Goal: Task Accomplishment & Management: Use online tool/utility

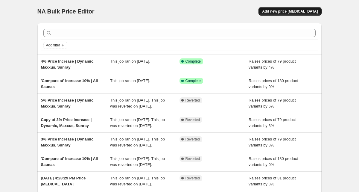
click at [281, 9] on span "Add new price [MEDICAL_DATA]" at bounding box center [290, 11] width 56 height 5
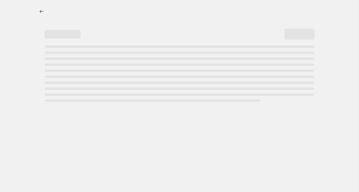
select select "percentage"
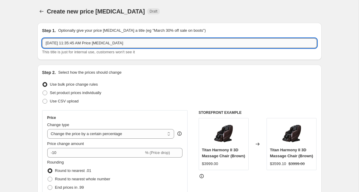
click at [56, 45] on input "[DATE] 11:35:45 AM Price [MEDICAL_DATA]" at bounding box center [179, 43] width 275 height 10
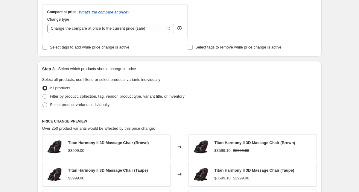
scroll to position [221, 0]
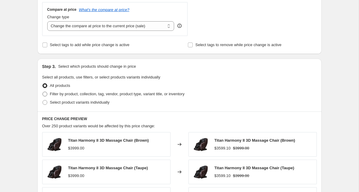
type input "Increase Peak Saunas $100"
click at [45, 93] on span at bounding box center [44, 94] width 5 height 5
click at [43, 92] on input "Filter by product, collection, tag, vendor, product type, variant title, or inv…" at bounding box center [42, 92] width 0 height 0
radio input "true"
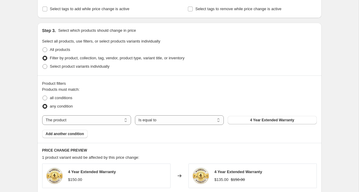
scroll to position [265, 0]
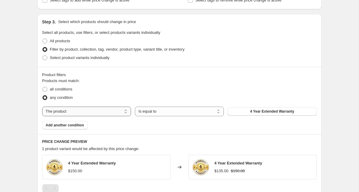
click at [92, 111] on select "The product The product's collection The product's tag The product's vendor The…" at bounding box center [86, 111] width 89 height 10
select select "collection"
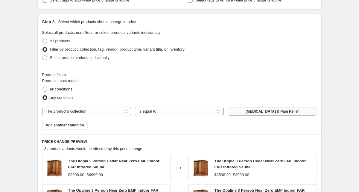
click at [242, 111] on button "[MEDICAL_DATA] & Pain Relief" at bounding box center [272, 111] width 89 height 8
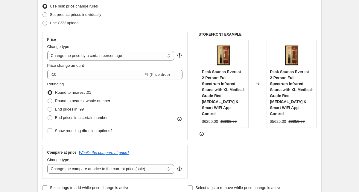
scroll to position [76, 0]
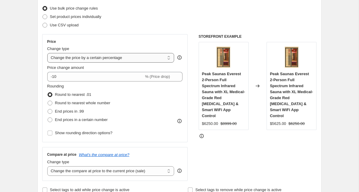
click at [63, 59] on select "Change the price to a certain amount Change the price by a certain amount Chang…" at bounding box center [110, 58] width 127 height 10
select select "by"
click at [47, 53] on select "Change the price to a certain amount Change the price by a certain amount Chang…" at bounding box center [110, 58] width 127 height 10
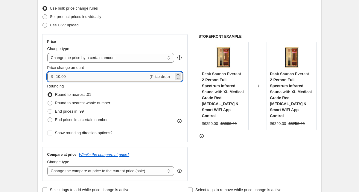
click at [76, 75] on input "-10.00" at bounding box center [102, 77] width 94 height 10
drag, startPoint x: 85, startPoint y: 79, endPoint x: 34, endPoint y: 79, distance: 51.1
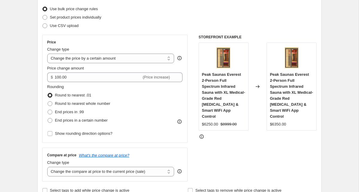
scroll to position [74, 0]
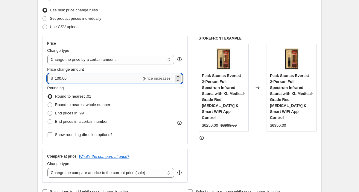
click at [59, 80] on input "100.00" at bounding box center [98, 79] width 87 height 10
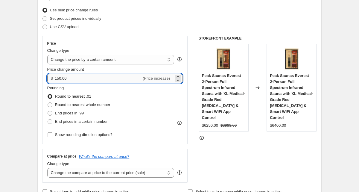
click at [60, 78] on input "150.00" at bounding box center [98, 79] width 87 height 10
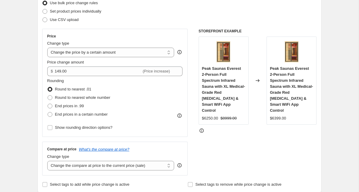
scroll to position [72, 0]
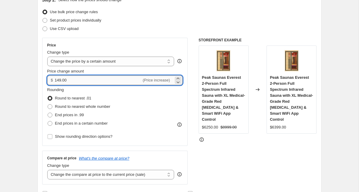
click at [62, 80] on input "149.00" at bounding box center [98, 80] width 87 height 10
type input "148.00"
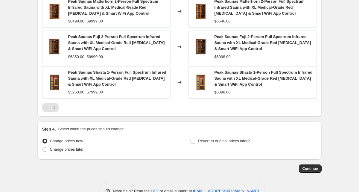
scroll to position [513, 0]
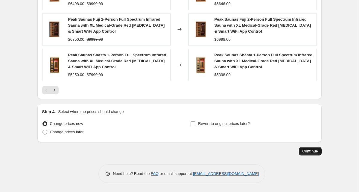
click at [303, 150] on span "Continue" at bounding box center [310, 151] width 16 height 5
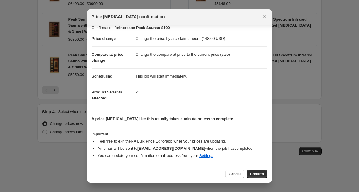
scroll to position [0, 0]
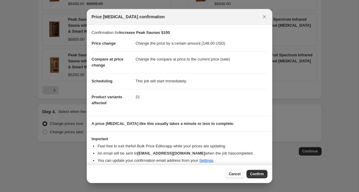
click at [231, 170] on button "Cancel" at bounding box center [234, 174] width 19 height 8
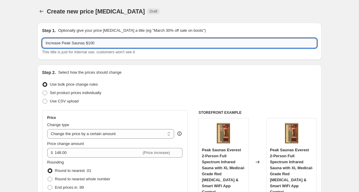
click at [96, 44] on input "Increase Peak Saunas $100" at bounding box center [179, 43] width 275 height 10
type input "Increase Peak Saunas $148"
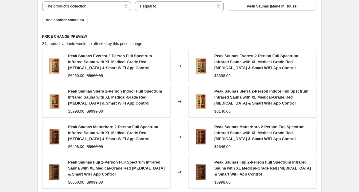
scroll to position [513, 0]
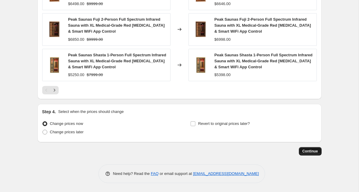
click at [311, 152] on span "Continue" at bounding box center [310, 151] width 16 height 5
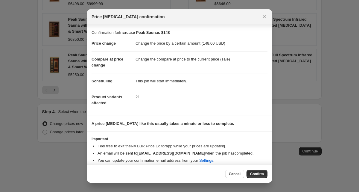
scroll to position [5, 0]
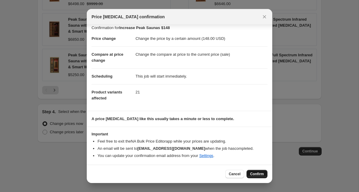
click at [251, 171] on button "Confirm" at bounding box center [256, 174] width 21 height 8
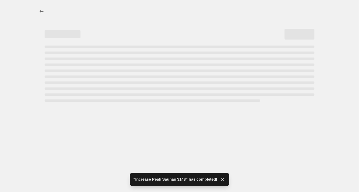
select select "by"
select select "collection"
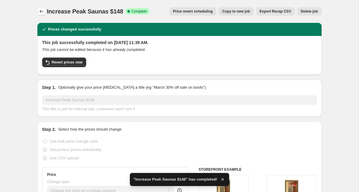
click at [41, 10] on icon "Price change jobs" at bounding box center [41, 11] width 4 height 3
